Goal: Information Seeking & Learning: Learn about a topic

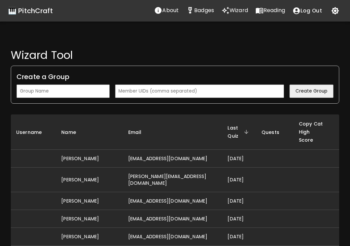
click at [94, 92] on input "text" at bounding box center [62, 90] width 93 height 13
click at [267, 14] on p "Reading" at bounding box center [274, 10] width 22 height 8
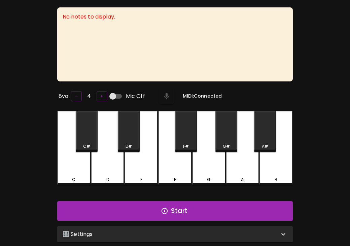
scroll to position [67, 0]
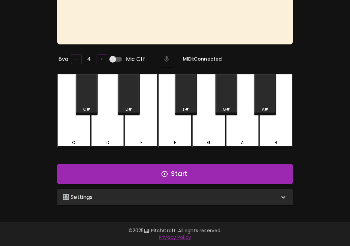
click at [148, 195] on div "🎛️ Settings" at bounding box center [171, 197] width 217 height 8
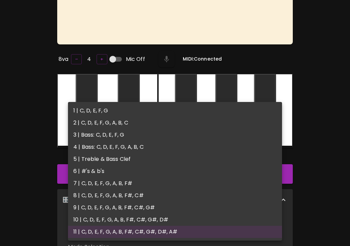
click at [141, 221] on body "🎹 PitchCraft About Badges Wizard Reading Log Out No notes to display. 8va – 4 +…" at bounding box center [175, 181] width 350 height 496
click at [139, 111] on li "1 | C, D, E, F, G" at bounding box center [175, 111] width 214 height 12
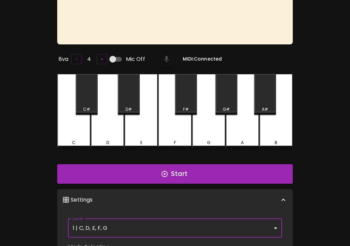
type input "1"
click at [139, 169] on button "Start" at bounding box center [174, 174] width 235 height 20
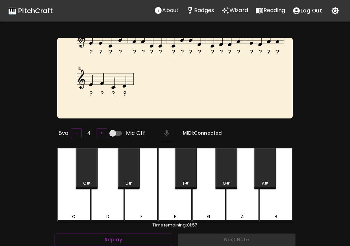
scroll to position [0, 0]
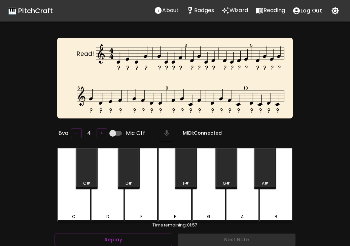
click at [105, 214] on div "D" at bounding box center [107, 217] width 32 height 6
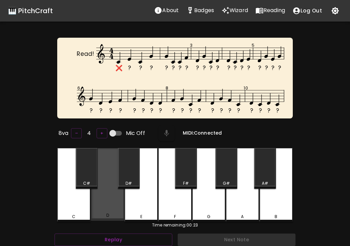
click at [119, 205] on div "D" at bounding box center [107, 184] width 33 height 73
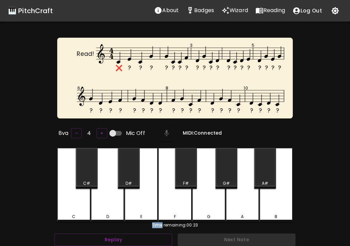
click at [119, 205] on div "D" at bounding box center [107, 185] width 33 height 74
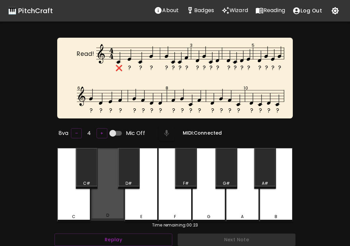
click at [119, 205] on div "D" at bounding box center [107, 184] width 33 height 73
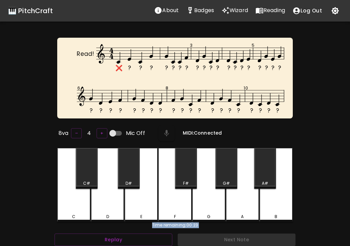
click at [134, 206] on div "E" at bounding box center [140, 185] width 33 height 74
click at [74, 200] on div "C" at bounding box center [73, 185] width 33 height 74
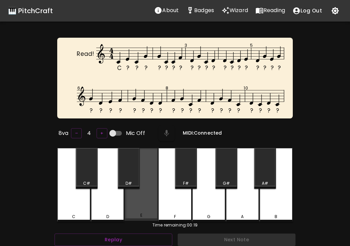
click at [146, 205] on div "E" at bounding box center [140, 184] width 33 height 73
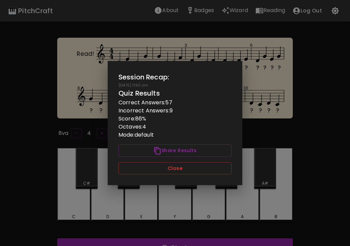
click at [159, 174] on div "Session Recap: 09/16/2025 - 11:50 am Quiz Results Correct Answers: 57 Incorrect…" at bounding box center [175, 123] width 135 height 124
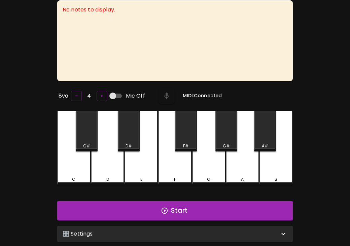
scroll to position [41, 0]
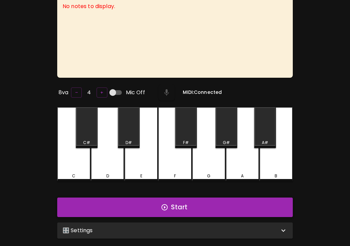
click at [237, 207] on button "Start" at bounding box center [174, 207] width 235 height 20
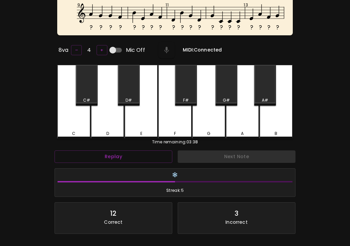
scroll to position [143, 0]
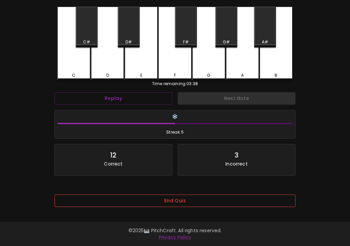
click at [151, 201] on button "End Quiz" at bounding box center [174, 200] width 241 height 12
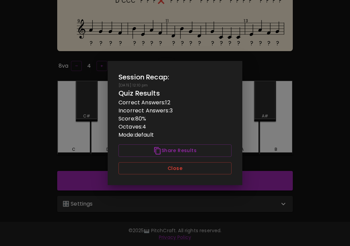
scroll to position [0, 0]
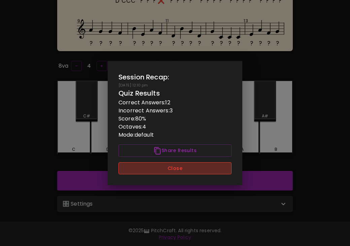
click at [163, 174] on button "Close" at bounding box center [174, 168] width 113 height 12
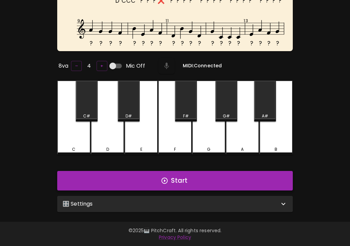
click at [161, 179] on icon "button" at bounding box center [164, 181] width 6 height 6
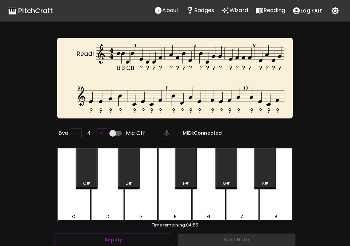
scroll to position [3, 0]
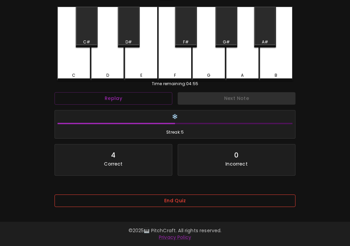
click at [181, 194] on button "End Quiz" at bounding box center [174, 200] width 241 height 12
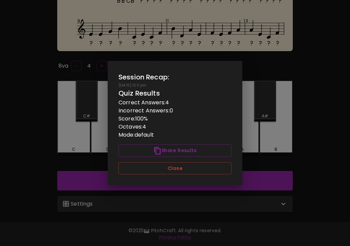
scroll to position [0, 0]
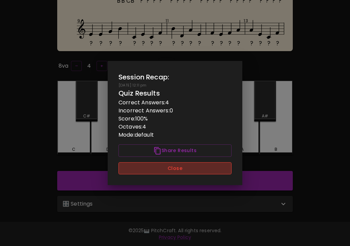
click at [192, 164] on button "Close" at bounding box center [174, 168] width 113 height 12
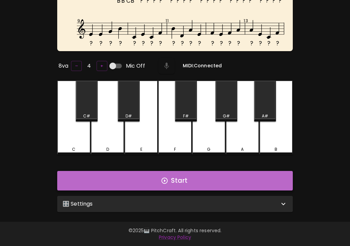
click at [187, 177] on button "Start" at bounding box center [174, 181] width 235 height 20
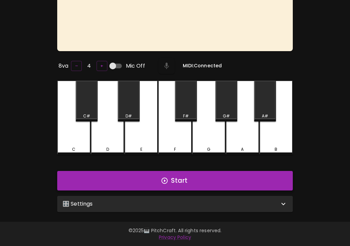
scroll to position [67, 0]
click at [130, 204] on div "🎛️ Settings" at bounding box center [171, 204] width 217 height 8
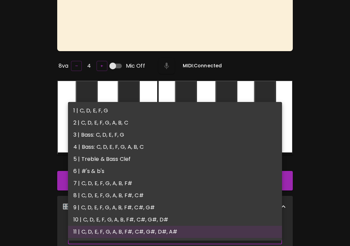
click at [127, 226] on body "🎹 PitchCraft About Badges Wizard Reading Log Out No notes to display. 8va – 4 +…" at bounding box center [175, 184] width 350 height 503
click at [141, 111] on li "1 | C, D, E, F, G" at bounding box center [175, 111] width 214 height 12
type input "1"
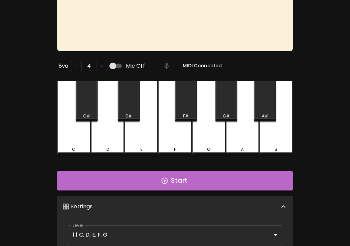
click at [136, 181] on button "Start" at bounding box center [174, 181] width 235 height 20
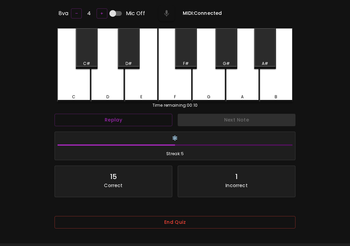
scroll to position [143, 0]
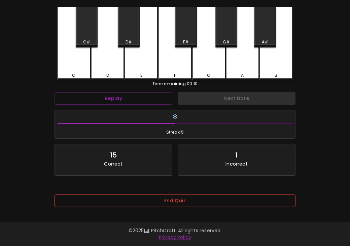
click at [124, 196] on button "End Quiz" at bounding box center [174, 200] width 241 height 12
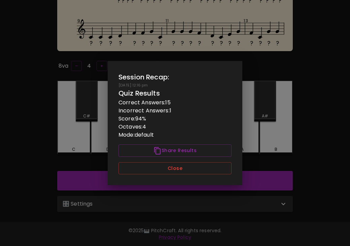
scroll to position [67, 0]
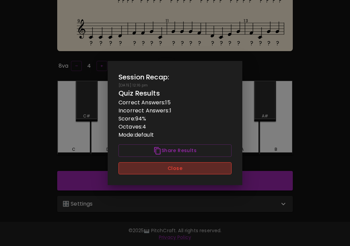
click at [139, 170] on button "Close" at bounding box center [174, 168] width 113 height 12
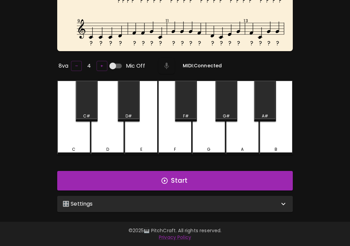
click at [139, 203] on div "🎛️ Settings" at bounding box center [171, 204] width 217 height 8
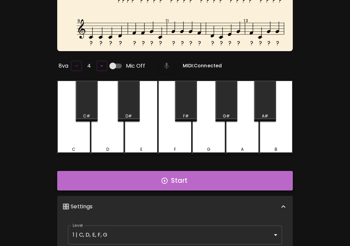
click at [142, 184] on button "Start" at bounding box center [174, 181] width 235 height 20
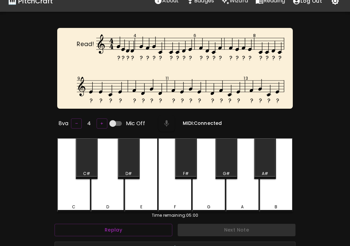
scroll to position [0, 0]
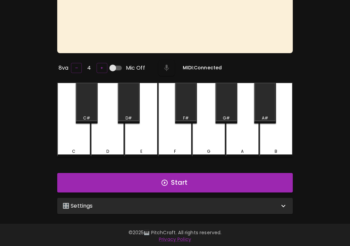
scroll to position [67, 0]
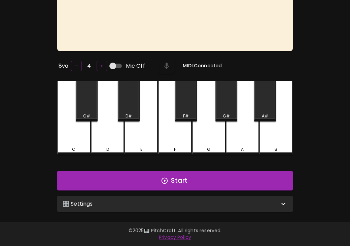
click at [146, 196] on div "🎛️ Settings" at bounding box center [174, 204] width 235 height 16
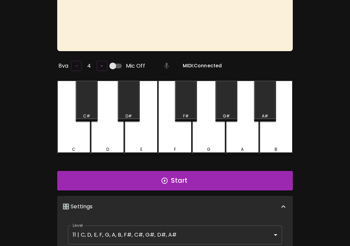
click at [135, 236] on body "🎹 PitchCraft About Badges Wizard Reading Log Out No notes to display. 8va – 4 +…" at bounding box center [175, 184] width 350 height 503
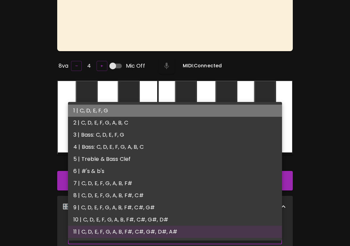
click at [137, 115] on li "1 | C, D, E, F, G" at bounding box center [175, 111] width 214 height 12
type input "1"
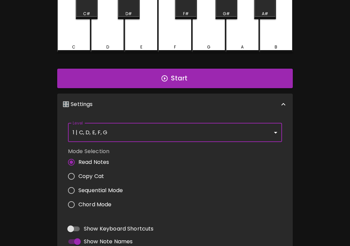
scroll to position [230, 0]
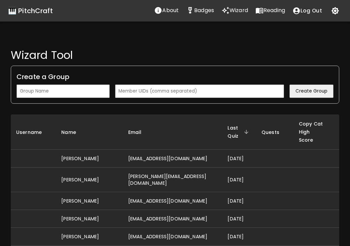
click at [267, 12] on p "Reading" at bounding box center [274, 10] width 22 height 8
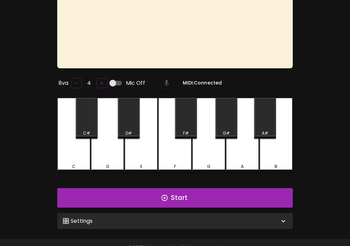
scroll to position [67, 0]
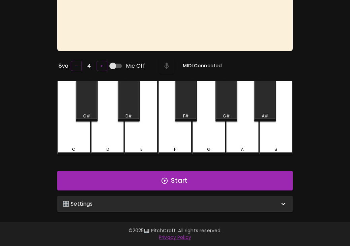
click at [162, 206] on div "🎛️ Settings" at bounding box center [174, 204] width 235 height 16
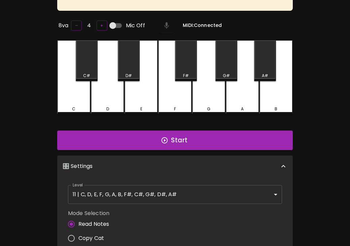
scroll to position [90, 0]
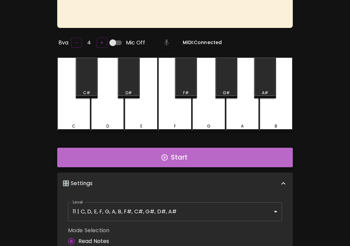
click at [125, 161] on button "Start" at bounding box center [174, 158] width 235 height 20
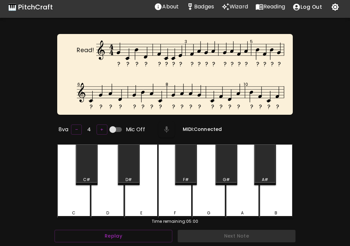
scroll to position [0, 0]
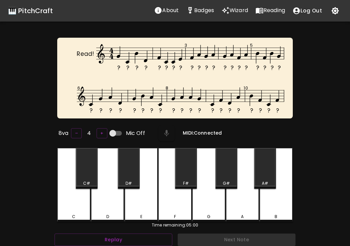
click at [202, 198] on div "G" at bounding box center [208, 185] width 33 height 74
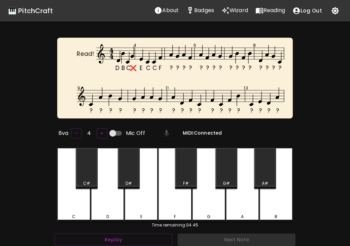
scroll to position [3, 0]
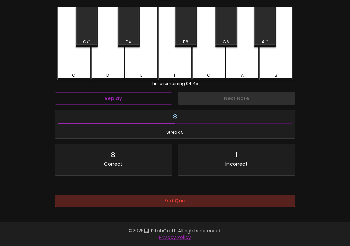
click at [198, 199] on button "End Quiz" at bounding box center [174, 200] width 241 height 12
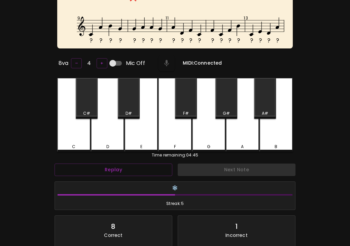
scroll to position [0, 0]
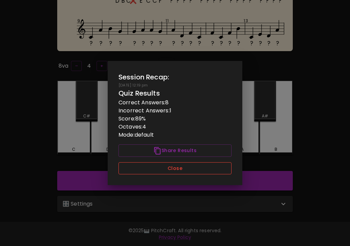
click at [206, 171] on button "Close" at bounding box center [174, 168] width 113 height 12
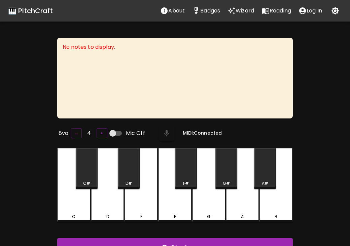
scroll to position [67, 0]
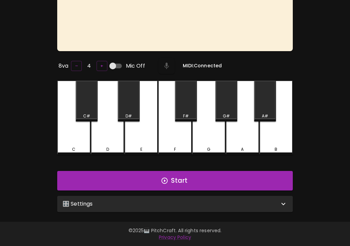
click at [183, 197] on div "🎛️ Settings" at bounding box center [174, 204] width 235 height 16
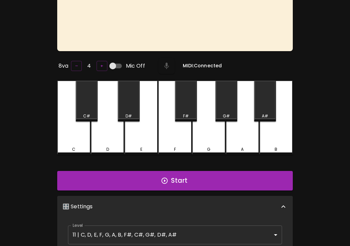
scroll to position [3, 0]
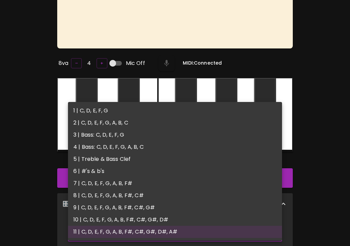
click at [181, 231] on body "🎹 PitchCraft About Badges Wizard Reading Log Out No notes to display. 8va – 4 +…" at bounding box center [175, 186] width 350 height 507
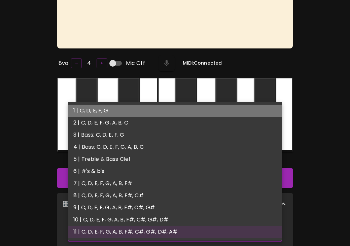
click at [177, 115] on li "1 | C, D, E, F, G" at bounding box center [175, 111] width 214 height 12
type input "1"
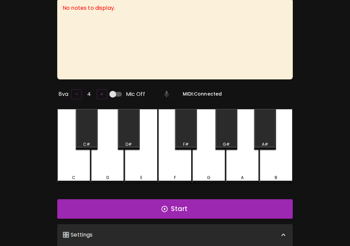
scroll to position [31, 0]
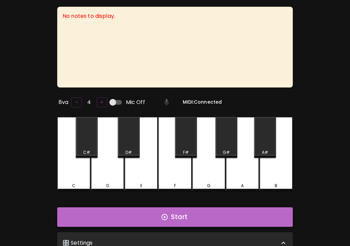
click at [173, 220] on button "Start" at bounding box center [174, 217] width 235 height 20
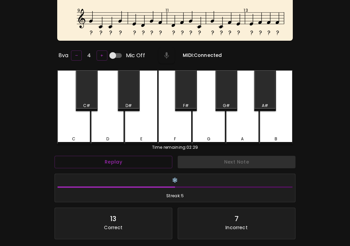
scroll to position [143, 0]
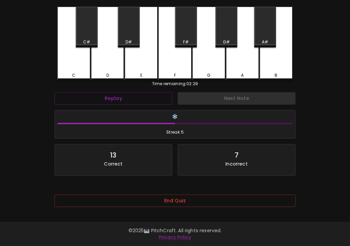
click at [120, 189] on div "End Quiz" at bounding box center [174, 202] width 241 height 27
click at [121, 194] on button "End Quiz" at bounding box center [174, 200] width 241 height 12
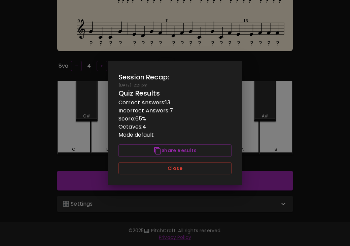
scroll to position [0, 0]
click at [143, 171] on button "Close" at bounding box center [174, 168] width 113 height 12
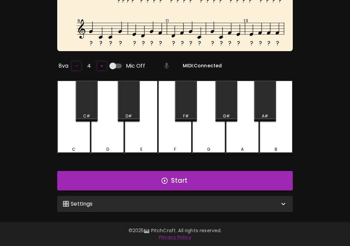
click at [141, 200] on div "🎛️ Settings" at bounding box center [171, 204] width 217 height 8
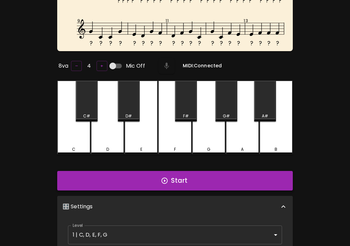
click at [151, 179] on button "Start" at bounding box center [174, 181] width 235 height 20
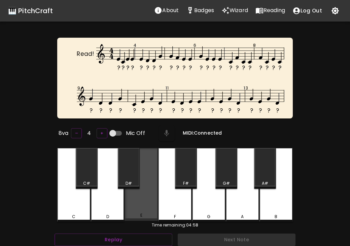
click at [148, 193] on div "E" at bounding box center [140, 184] width 33 height 73
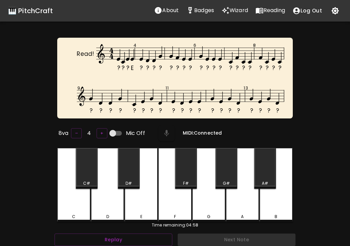
click at [148, 194] on div "E" at bounding box center [140, 185] width 33 height 74
click at [78, 191] on div "C" at bounding box center [73, 185] width 33 height 74
click at [149, 193] on div "E" at bounding box center [140, 185] width 33 height 74
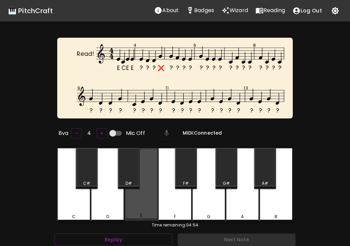
click at [149, 193] on div "E" at bounding box center [140, 184] width 33 height 73
